Goal: Use online tool/utility: Utilize a website feature to perform a specific function

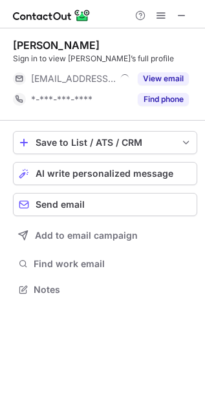
scroll to position [281, 205]
click at [125, 179] on button "AI write personalized message" at bounding box center [105, 173] width 184 height 23
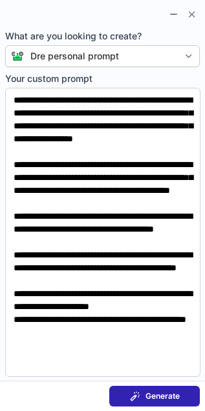
click at [154, 400] on span "Generate" at bounding box center [162, 396] width 34 height 10
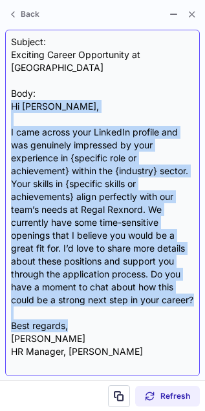
drag, startPoint x: 12, startPoint y: 104, endPoint x: 86, endPoint y: 323, distance: 230.9
click at [86, 323] on div "Subject: Exciting Career Opportunity at Regal Rexnord Body: Hi [PERSON_NAME], I…" at bounding box center [102, 203] width 183 height 335
copy div "Hi [PERSON_NAME], I came across your LinkedIn profile and was genuinely impress…"
click at [86, 323] on div "Subject: Exciting Career Opportunity at Regal Rexnord Body: Hi Alyssa, I came a…" at bounding box center [102, 203] width 183 height 335
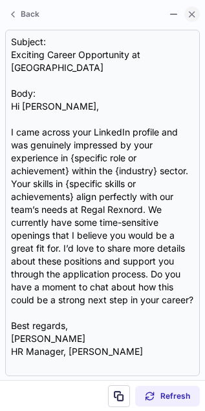
click at [187, 14] on span at bounding box center [192, 14] width 10 height 10
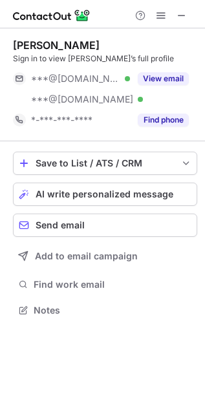
scroll to position [301, 205]
click at [98, 195] on span "AI write personalized message" at bounding box center [104, 194] width 137 height 10
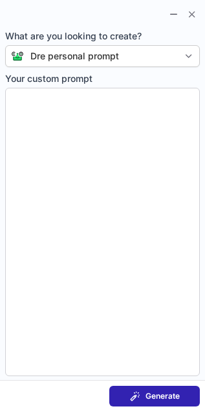
type textarea "**********"
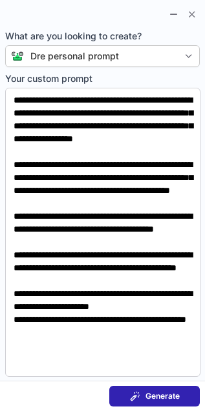
click at [176, 386] on button "Generate" at bounding box center [154, 396] width 90 height 21
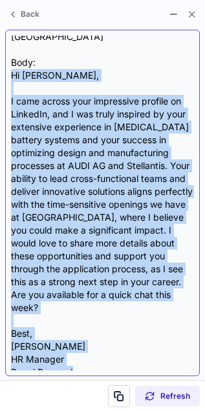
scroll to position [39, 0]
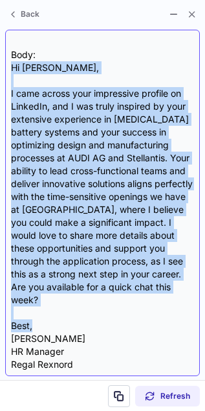
drag, startPoint x: 8, startPoint y: 105, endPoint x: 63, endPoint y: 321, distance: 223.6
click at [63, 321] on div "Subject: Exciting Career Opportunity at Regal Rexnord Body: Hi Marco, I came ac…" at bounding box center [102, 203] width 194 height 347
copy div "Hi Marco, I came across your impressive profile on LinkedIn, and I was truly in…"
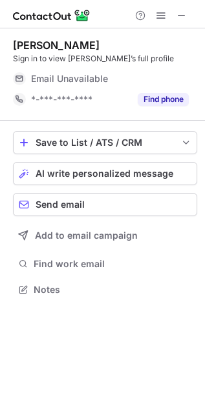
scroll to position [285, 205]
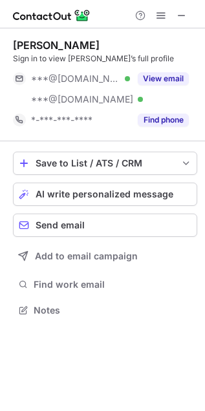
scroll to position [301, 205]
click at [128, 196] on span "AI write personalized message" at bounding box center [104, 194] width 137 height 10
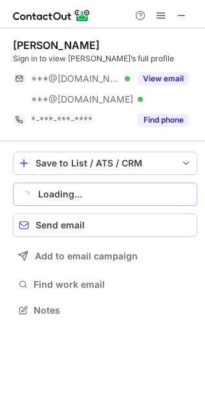
click at [128, 196] on div "Loading..." at bounding box center [114, 194] width 153 height 10
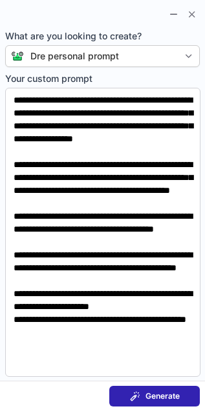
click at [170, 402] on button "Generate" at bounding box center [154, 396] width 90 height 21
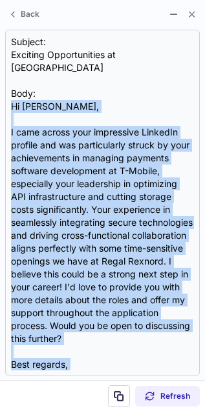
scroll to position [39, 0]
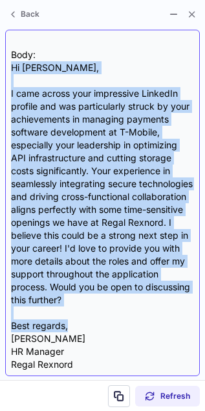
drag, startPoint x: 7, startPoint y: 94, endPoint x: 68, endPoint y: 320, distance: 234.1
click at [68, 320] on div "Subject: Exciting Opportunities at Regal Rexnord Body: Hi Sonia, I came across …" at bounding box center [102, 203] width 194 height 347
copy div "Hi Sonia, I came across your impressive LinkedIn profile and was particularly s…"
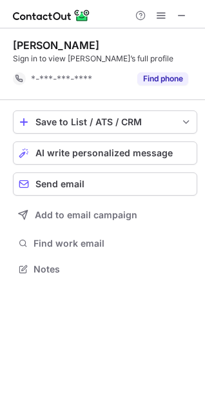
scroll to position [260, 205]
click at [54, 145] on button "AI write personalized message" at bounding box center [105, 152] width 185 height 23
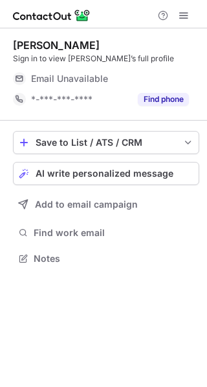
scroll to position [250, 207]
click at [128, 174] on span "AI write personalized message" at bounding box center [104, 173] width 137 height 10
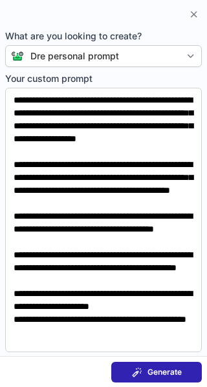
click at [174, 369] on span "Generate" at bounding box center [164, 372] width 34 height 10
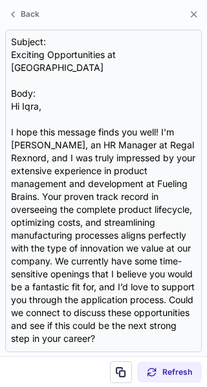
scroll to position [229, 207]
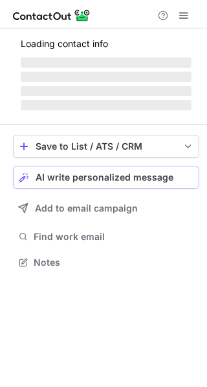
scroll to position [254, 207]
click at [107, 176] on span "AI write personalized message" at bounding box center [104, 177] width 137 height 10
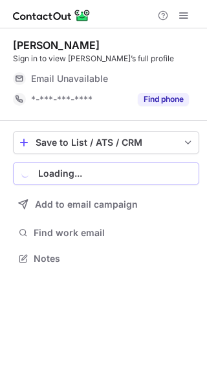
scroll to position [250, 207]
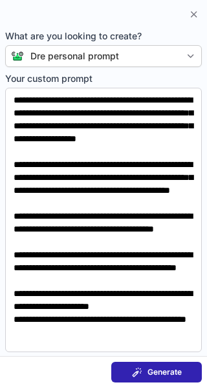
click at [132, 371] on span at bounding box center [137, 372] width 10 height 10
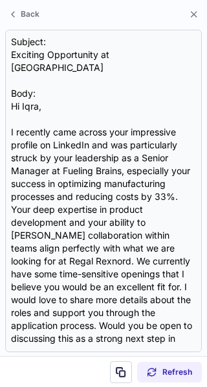
scroll to position [229, 207]
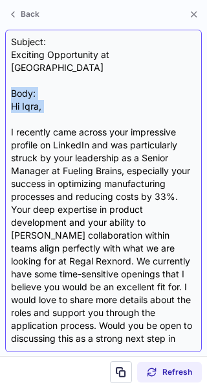
drag, startPoint x: 11, startPoint y: 86, endPoint x: 54, endPoint y: 101, distance: 45.1
click at [54, 101] on div "Subject: Exciting Opportunity at Regal Rexnord Body: Hi Iqra, I recently came a…" at bounding box center [103, 191] width 185 height 311
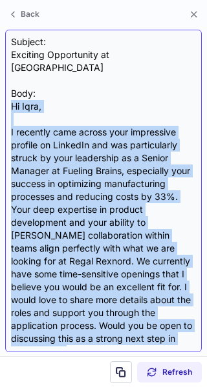
scroll to position [63, 0]
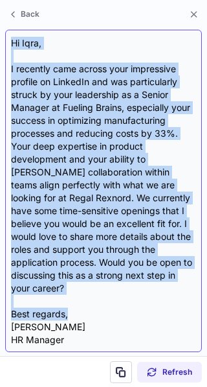
drag, startPoint x: 11, startPoint y: 91, endPoint x: 82, endPoint y: 306, distance: 226.4
click at [82, 306] on div "Subject: Exciting Opportunity at Regal Rexnord Body: Hi Iqra, I recently came a…" at bounding box center [103, 191] width 185 height 311
copy div "Hi Iqra, I recently came across your impressive profile on LinkedIn and was par…"
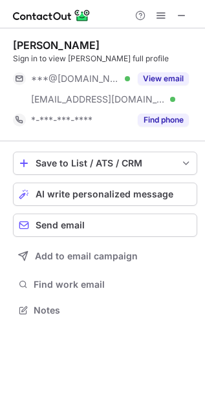
scroll to position [301, 205]
click at [68, 176] on div "Save to List / ATS / CRM List Select Lever Connect Greenhouse Connect Salesforc…" at bounding box center [105, 235] width 184 height 188
click at [66, 196] on span "AI write personalized message" at bounding box center [104, 194] width 137 height 10
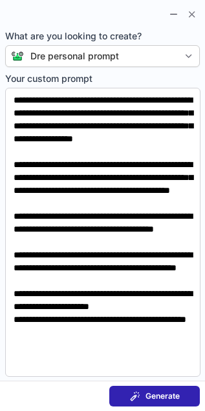
click at [155, 395] on span "Generate" at bounding box center [162, 396] width 34 height 10
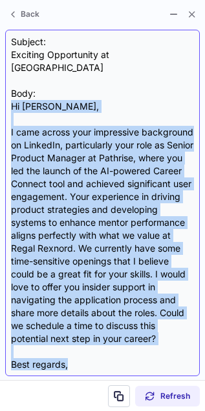
scroll to position [39, 0]
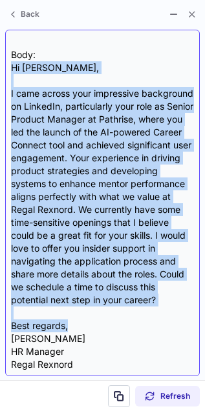
drag, startPoint x: 11, startPoint y: 90, endPoint x: 86, endPoint y: 326, distance: 247.8
click at [86, 325] on div "Subject: Exciting Opportunity at Regal Rexnord Body: Hi [PERSON_NAME], I came a…" at bounding box center [102, 203] width 183 height 335
copy div "Hi [PERSON_NAME], I came across your impressive background on LinkedIn, particu…"
